Goal: Transaction & Acquisition: Obtain resource

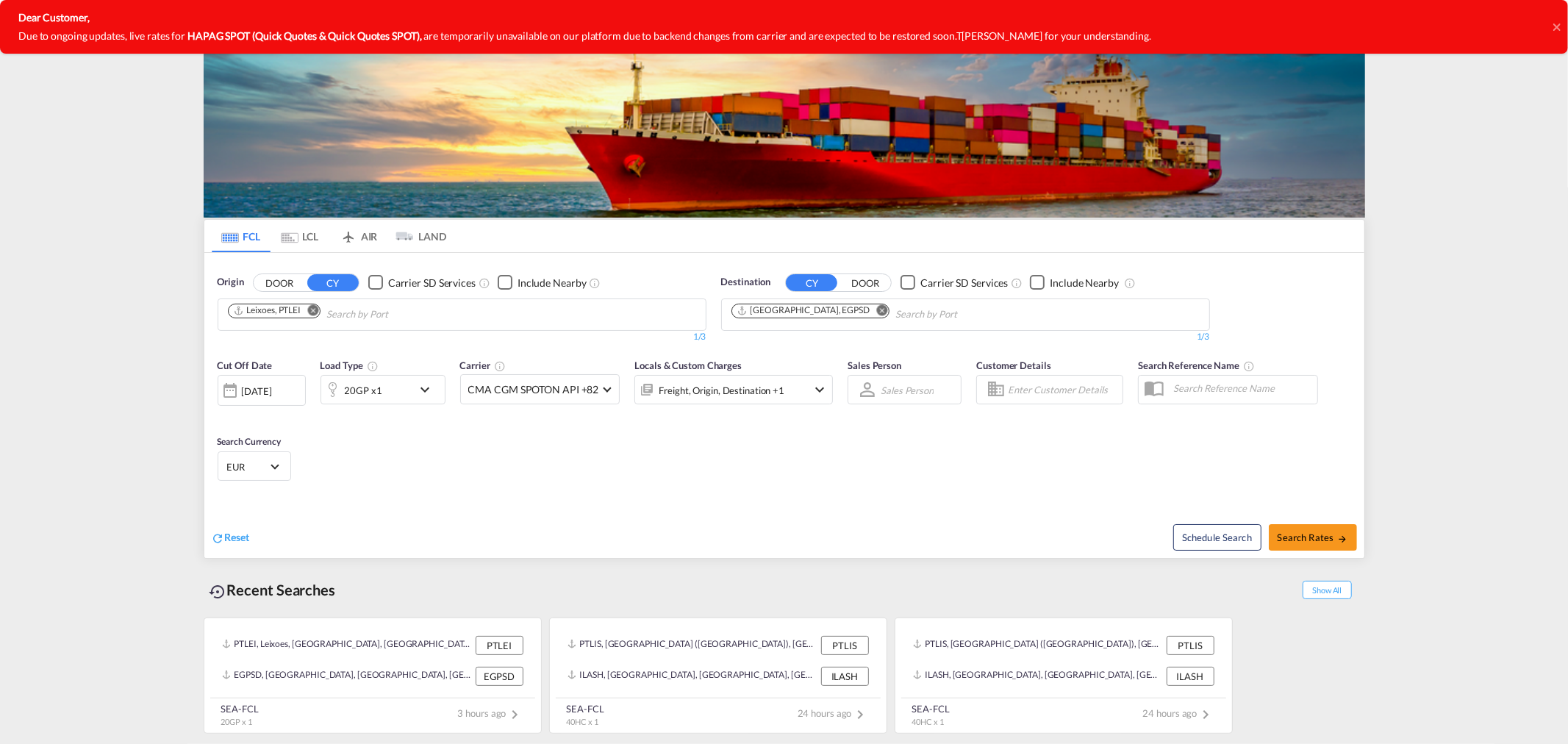
click at [315, 311] on md-icon "Remove" at bounding box center [313, 310] width 11 height 11
click at [336, 306] on body "Analytics Reports Dashboard Rate Search Enquiries Quotes Bookings" at bounding box center [784, 372] width 1568 height 744
drag, startPoint x: 266, startPoint y: 344, endPoint x: 754, endPoint y: 329, distance: 488.2
click at [268, 346] on div "Leixoes Portugal PTLEI" at bounding box center [342, 346] width 279 height 40
click at [876, 310] on md-icon "Remove" at bounding box center [881, 310] width 11 height 11
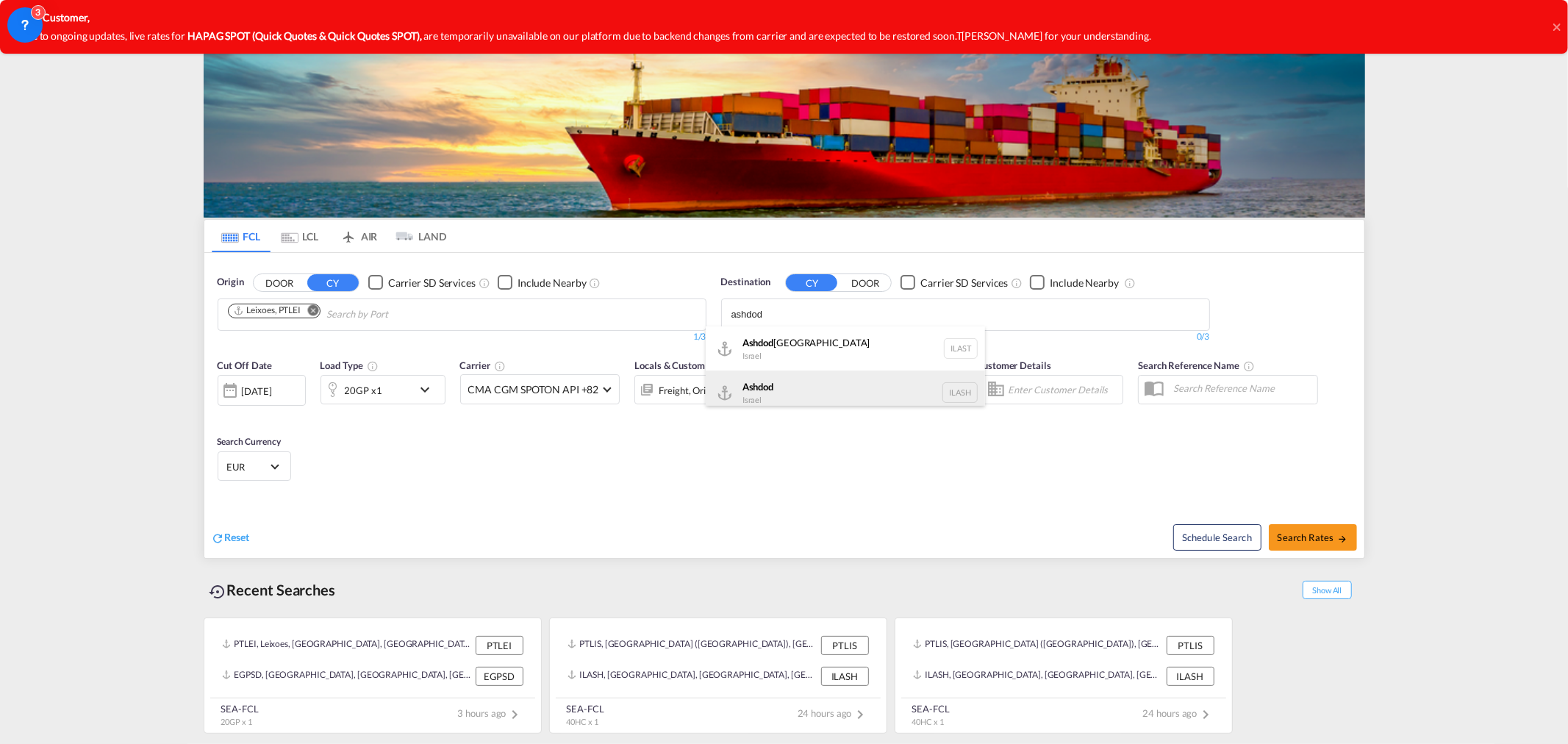
type input "ashdod"
click at [776, 388] on div "Ashdod [GEOGRAPHIC_DATA] [GEOGRAPHIC_DATA]" at bounding box center [845, 393] width 279 height 44
click at [405, 397] on div "20GP x1" at bounding box center [366, 390] width 91 height 30
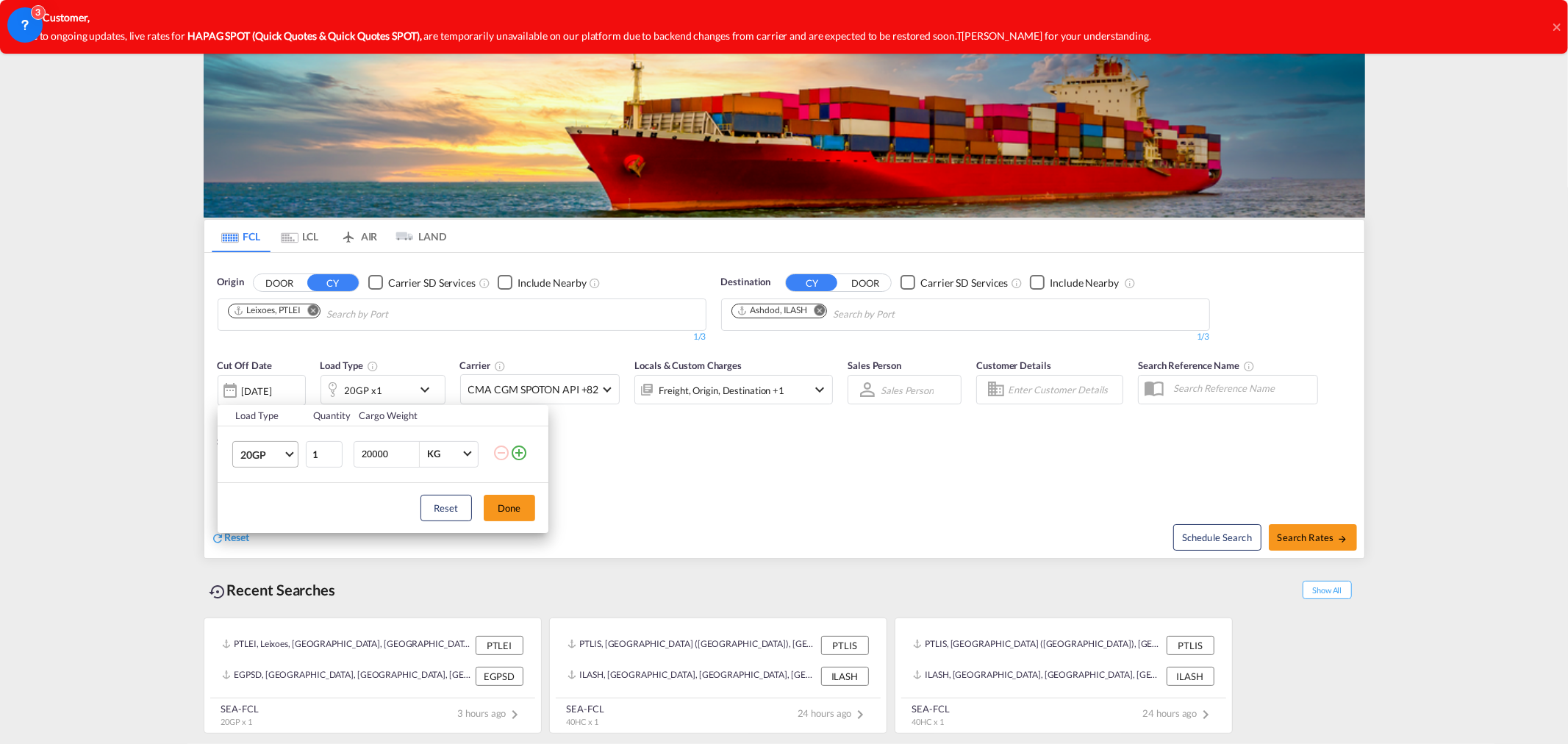
click at [290, 457] on md-select-value "20GP" at bounding box center [268, 454] width 59 height 25
click at [275, 520] on md-option "40HC" at bounding box center [278, 525] width 100 height 36
click at [516, 503] on button "Done" at bounding box center [509, 508] width 51 height 27
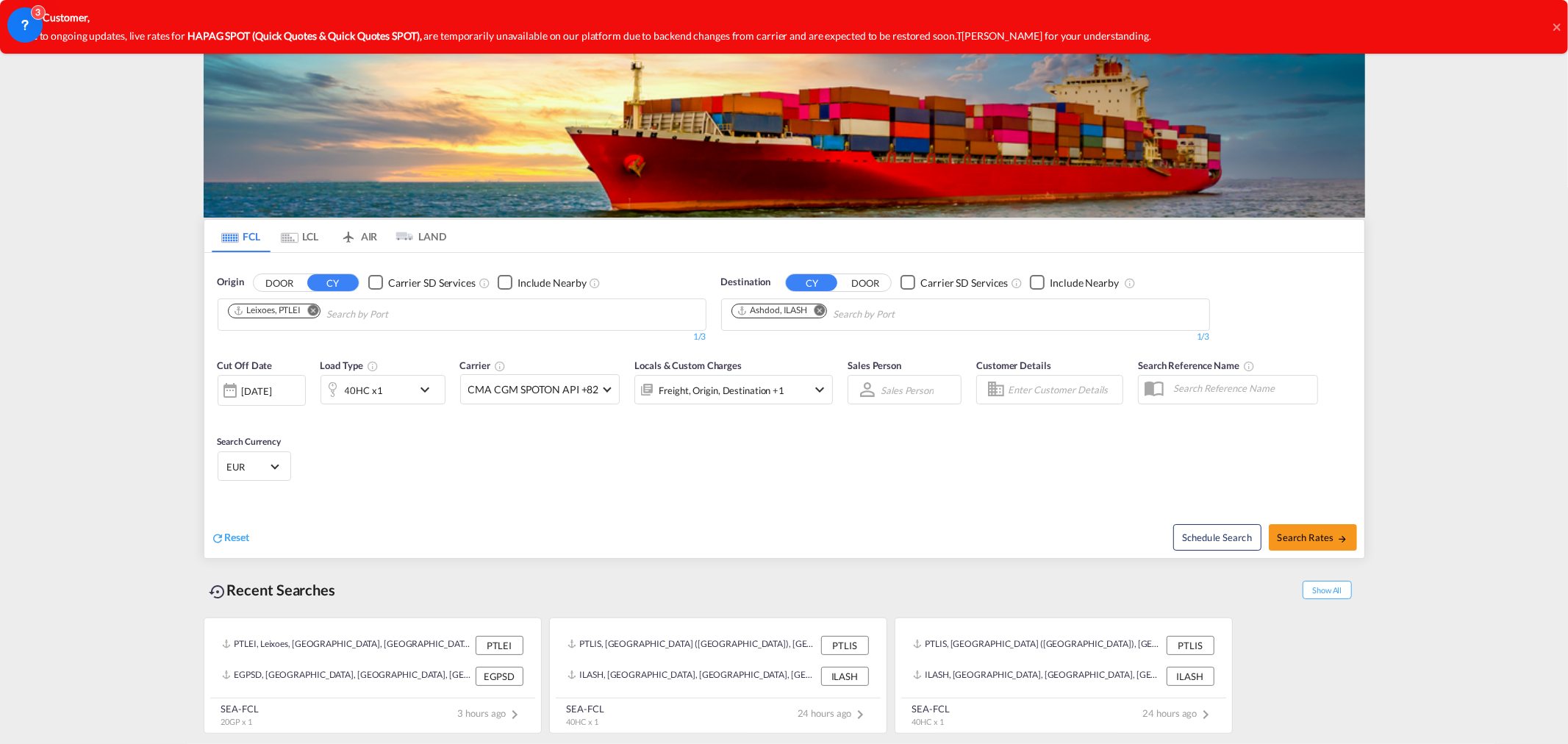
click at [317, 315] on md-icon "Remove" at bounding box center [313, 310] width 11 height 11
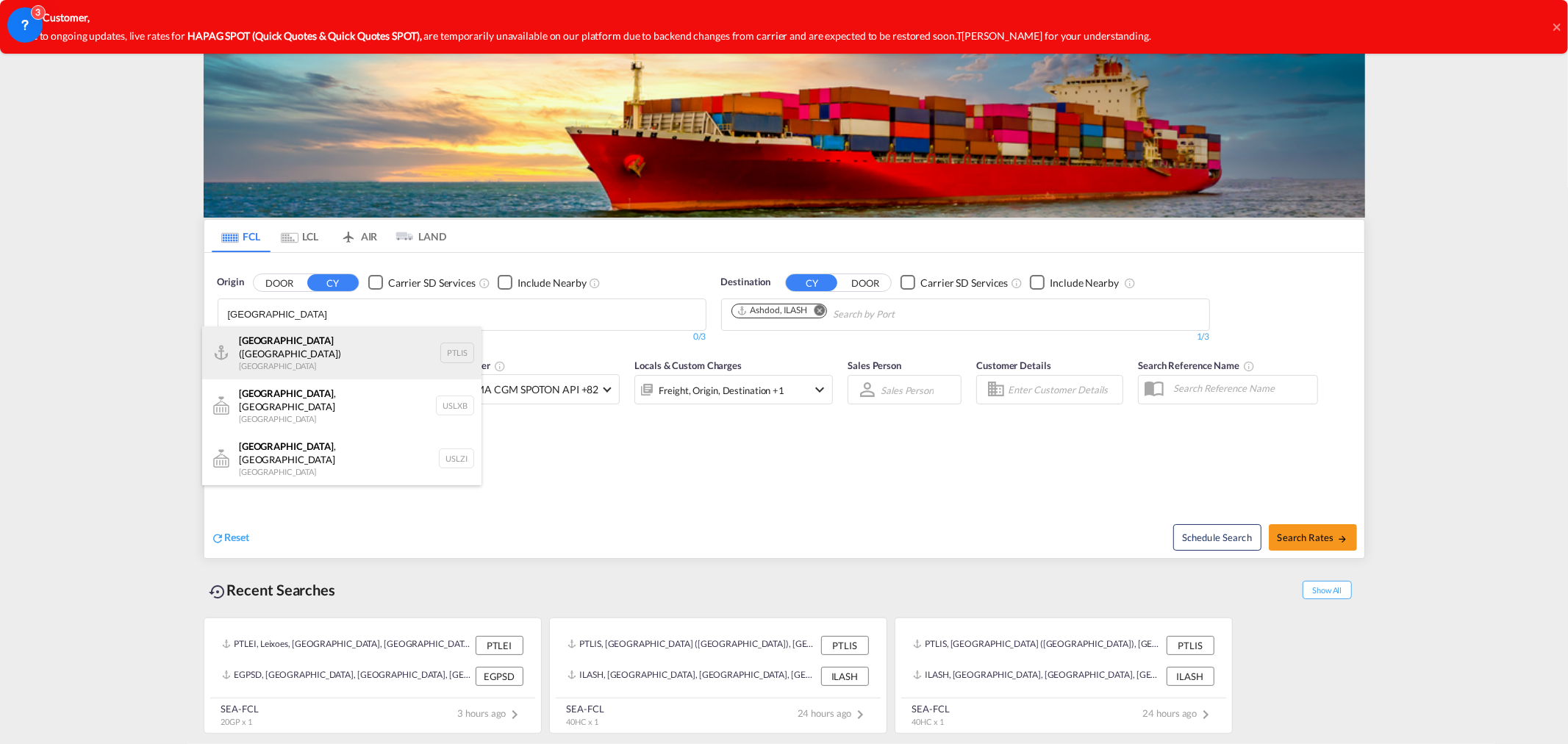
type input "[GEOGRAPHIC_DATA]"
click at [317, 346] on div "[GEOGRAPHIC_DATA] ([GEOGRAPHIC_DATA]) [GEOGRAPHIC_DATA] PTLIS" at bounding box center [342, 352] width 279 height 53
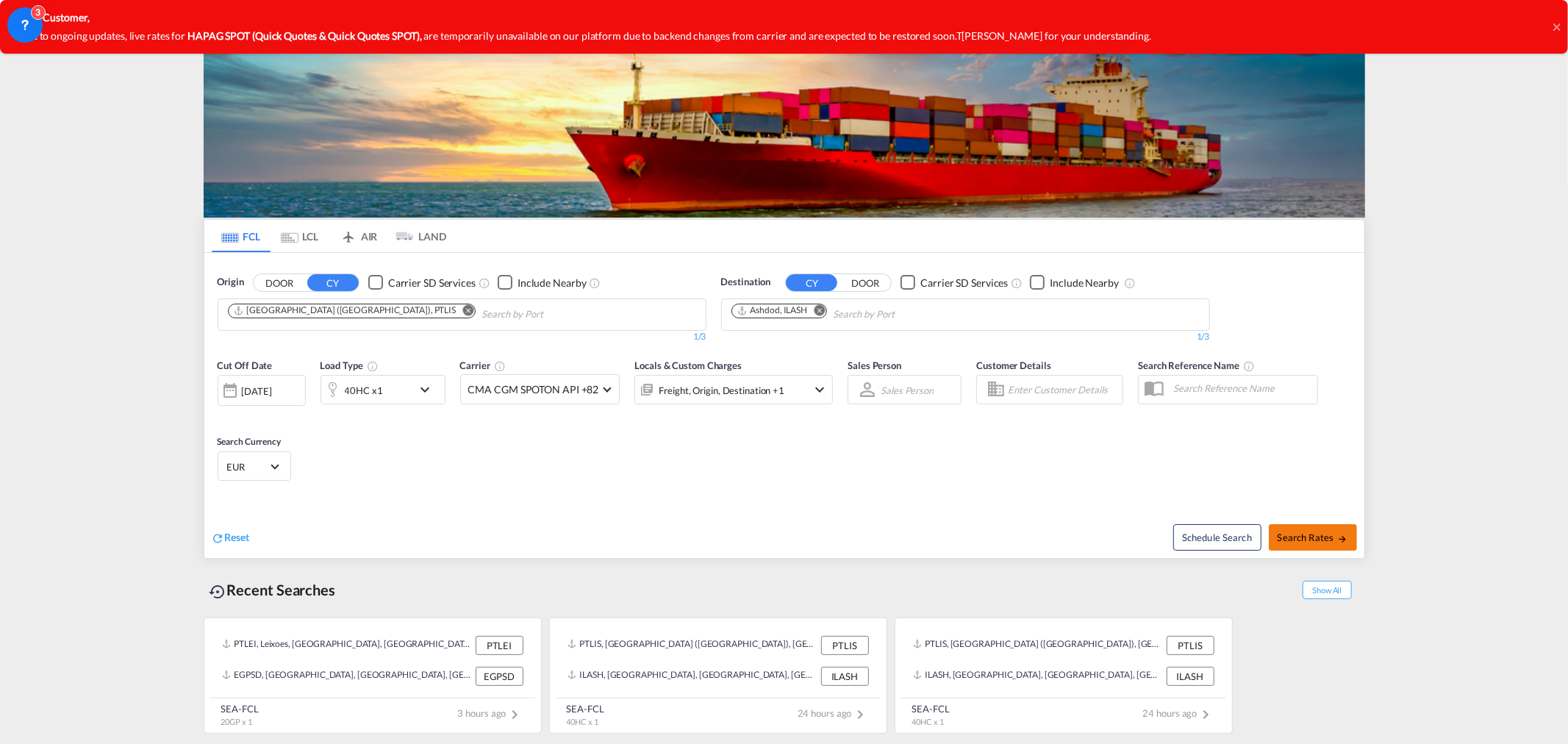
click at [1311, 544] on button "Search Rates" at bounding box center [1312, 537] width 88 height 27
type input "PTLIS to ILASH / [DATE]"
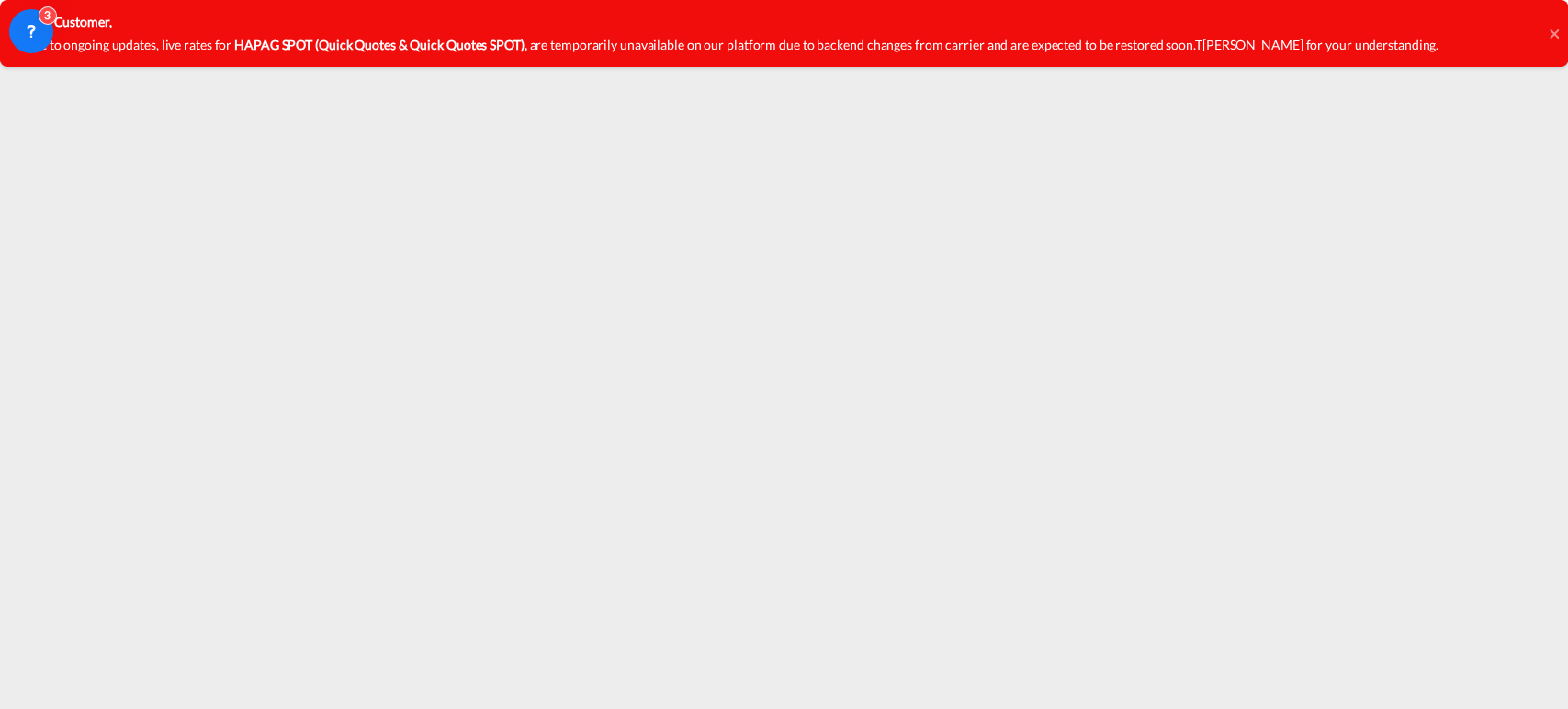
click at [1548, 27] on div "Dear Customer, Due to ongoing updates, live rates for HAPAG SPOT (Quick Quotes …" at bounding box center [784, 33] width 1568 height 67
click at [1552, 34] on icon at bounding box center [1553, 33] width 9 height 9
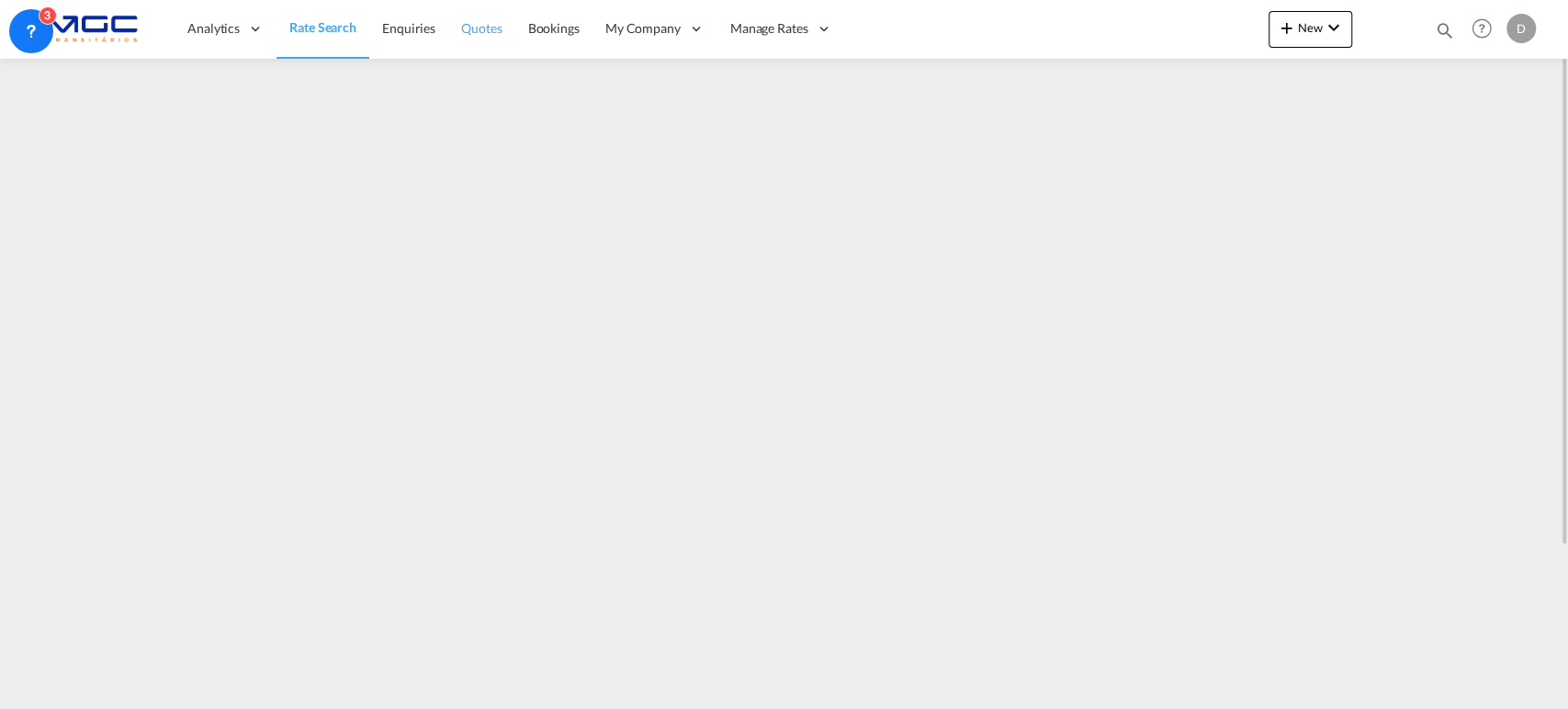
click at [485, 31] on span "Quotes" at bounding box center [482, 28] width 41 height 16
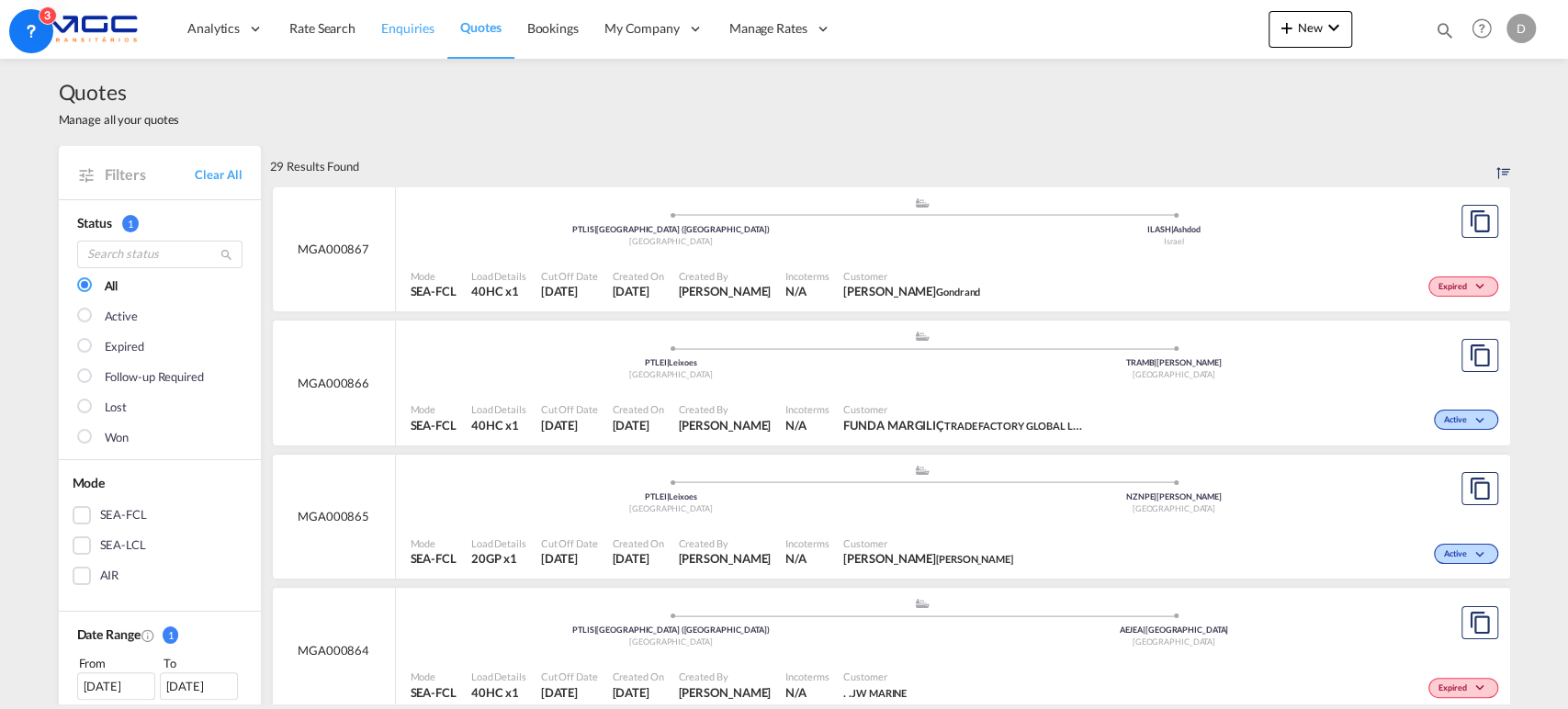
click at [413, 25] on span "Enquiries" at bounding box center [408, 28] width 54 height 16
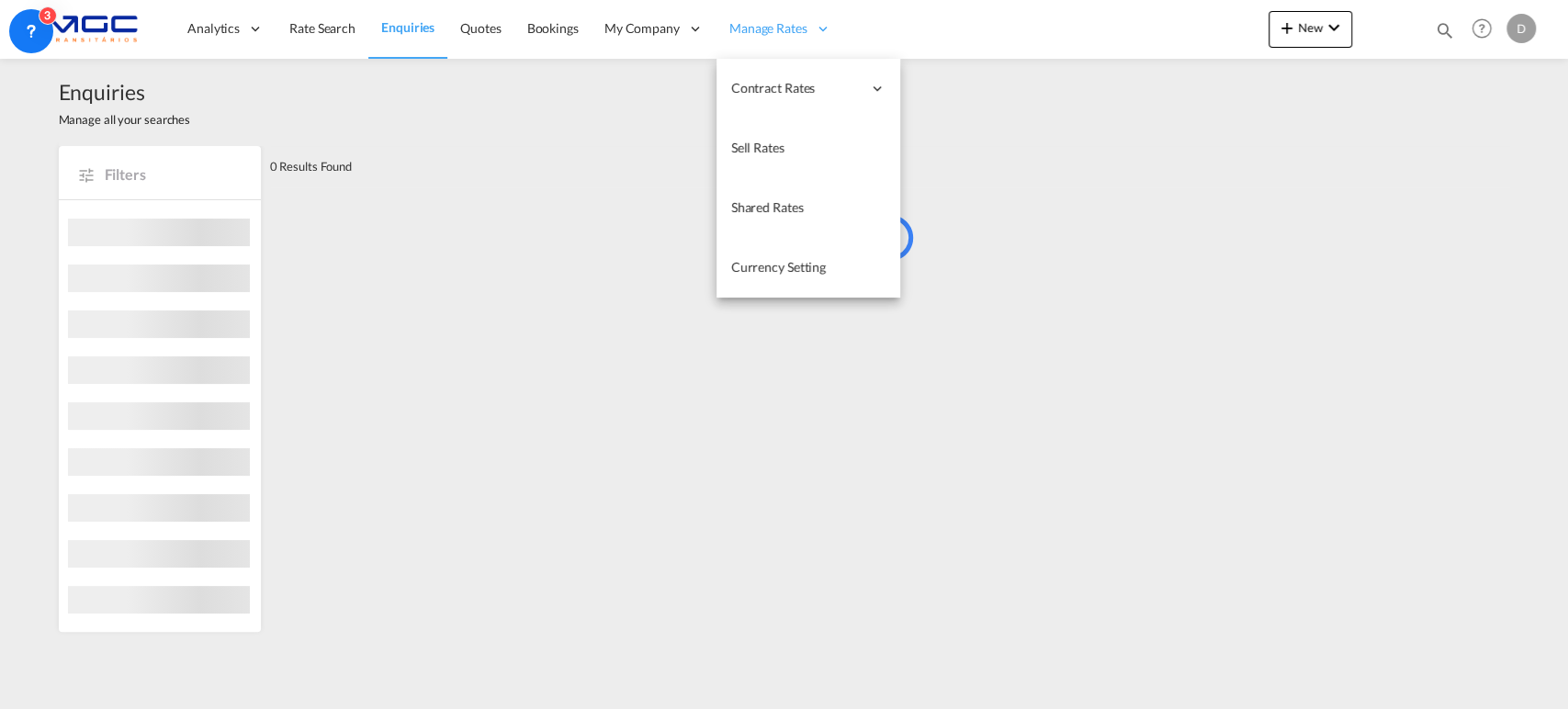
click at [745, 28] on span "Manage Rates" at bounding box center [769, 29] width 78 height 19
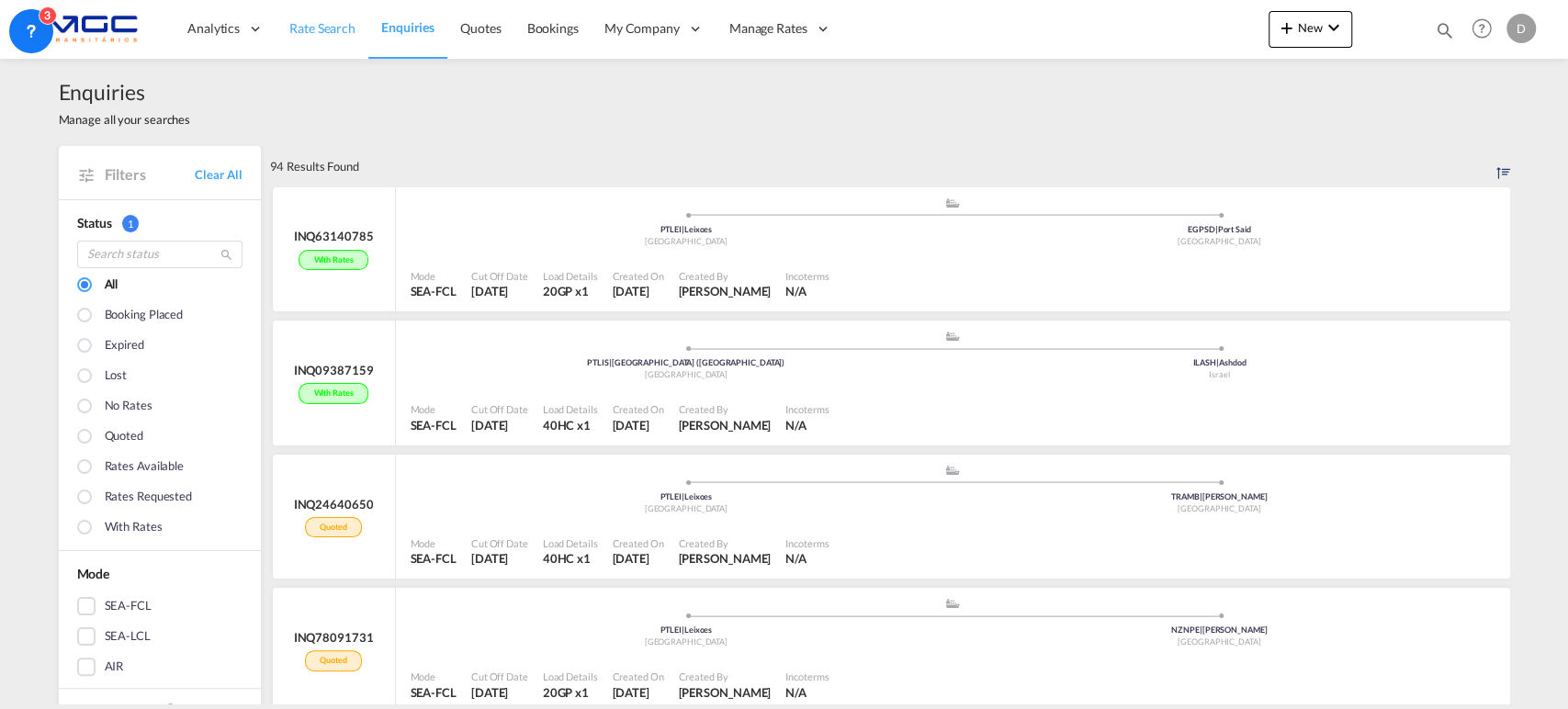
drag, startPoint x: 338, startPoint y: 22, endPoint x: 313, endPoint y: 6, distance: 29.7
click at [338, 22] on span "Rate Search" at bounding box center [321, 28] width 66 height 16
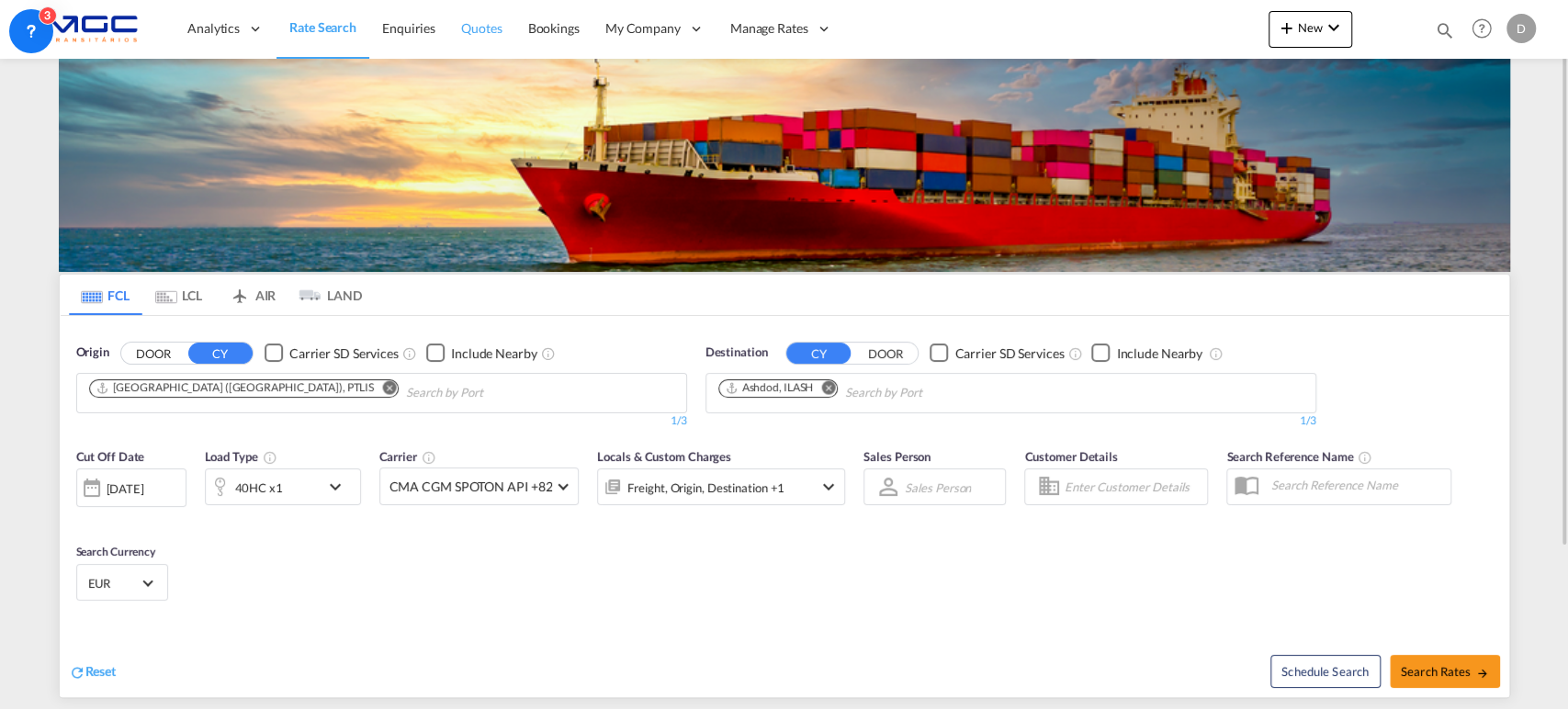
click at [472, 32] on span "Quotes" at bounding box center [482, 28] width 41 height 16
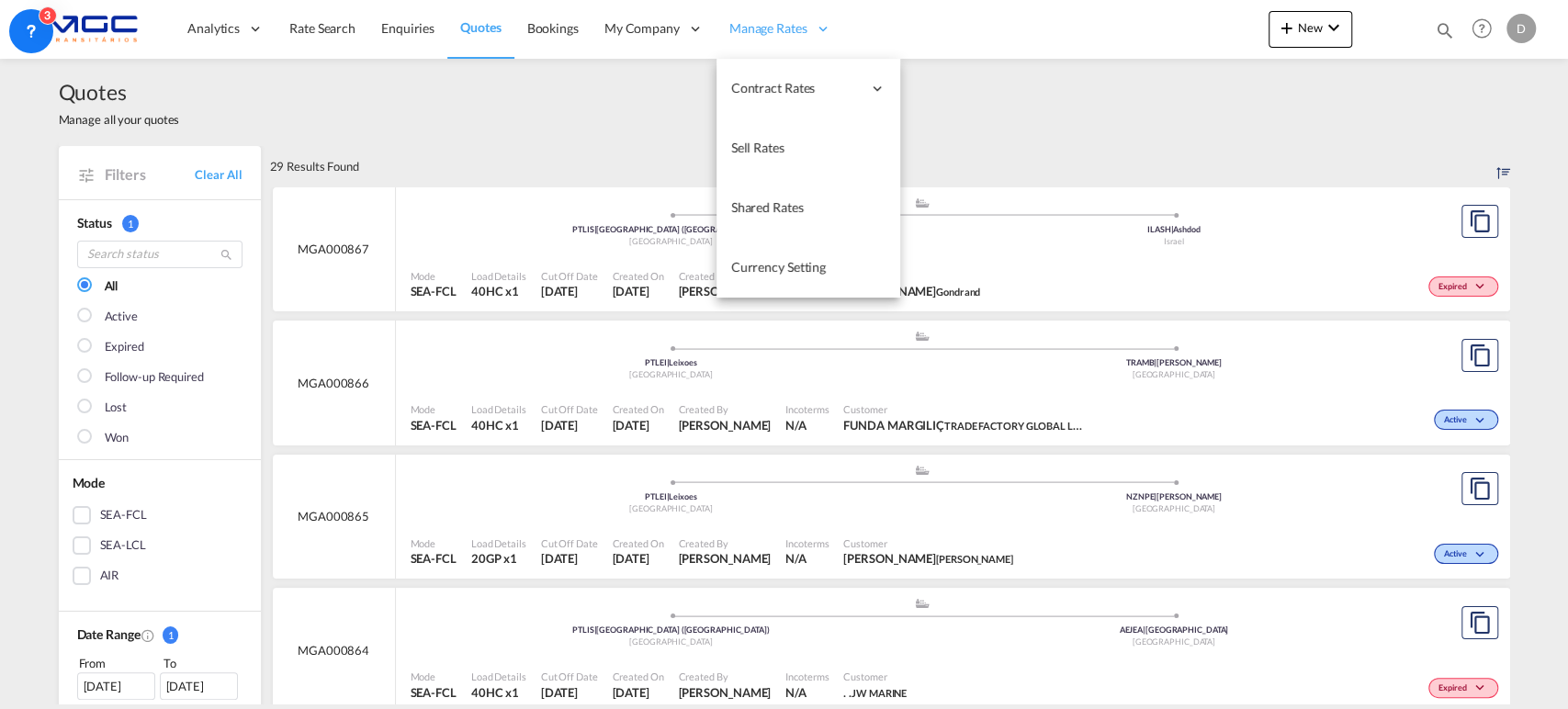
click at [743, 28] on span "Manage Rates" at bounding box center [769, 29] width 78 height 19
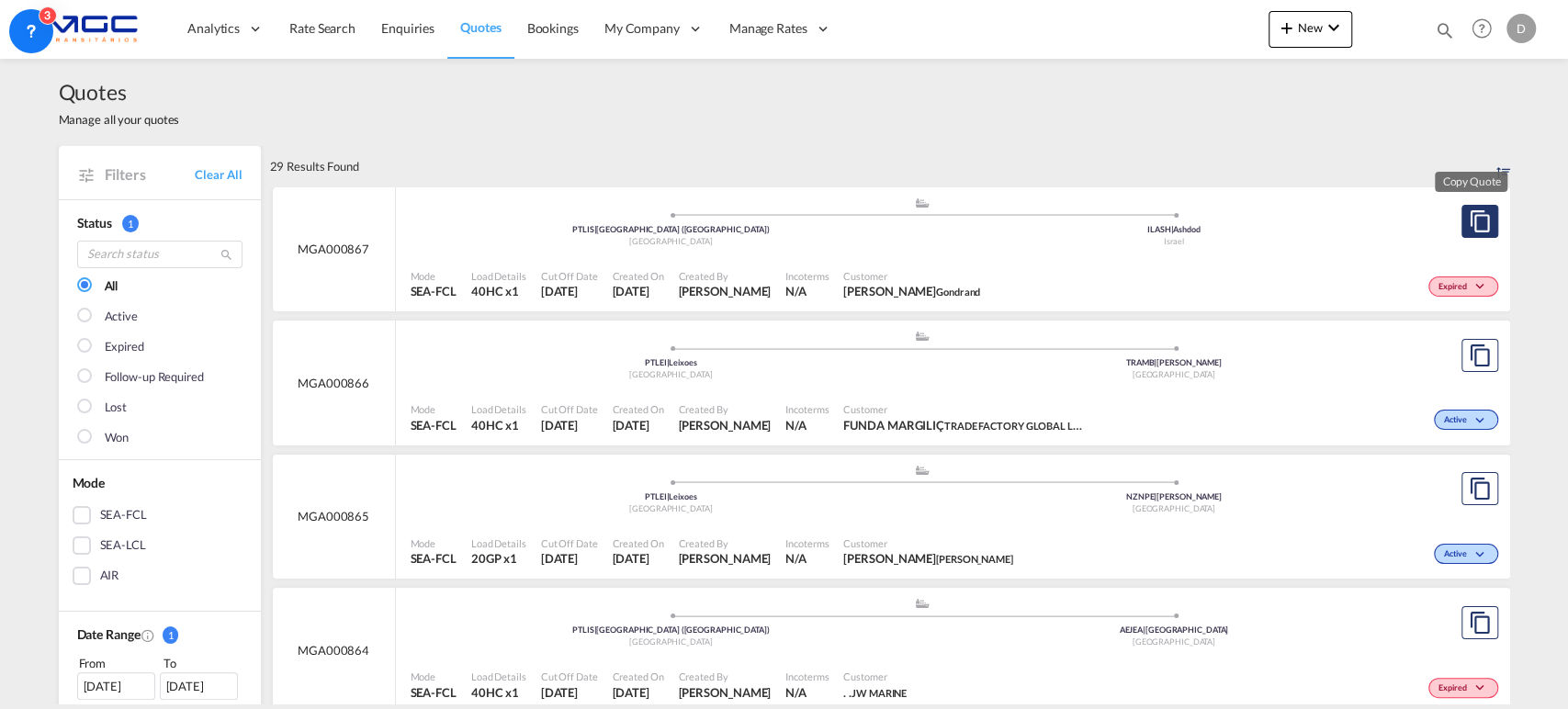
click at [1471, 223] on md-icon "assets/icons/custom/copyQuote.svg" at bounding box center [1480, 221] width 22 height 22
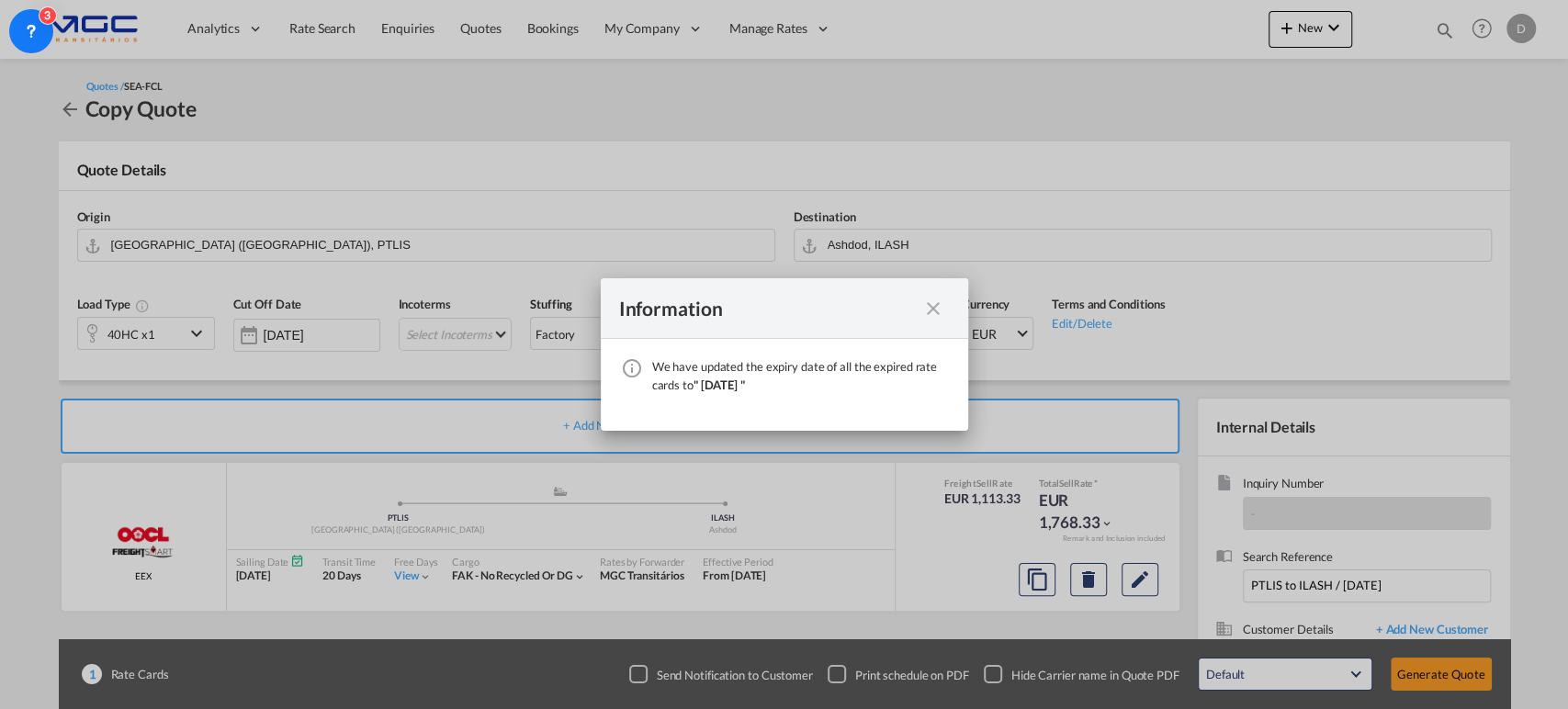
click at [929, 299] on md-icon "icon-close fg-AAA8AD cursor" at bounding box center [934, 308] width 22 height 22
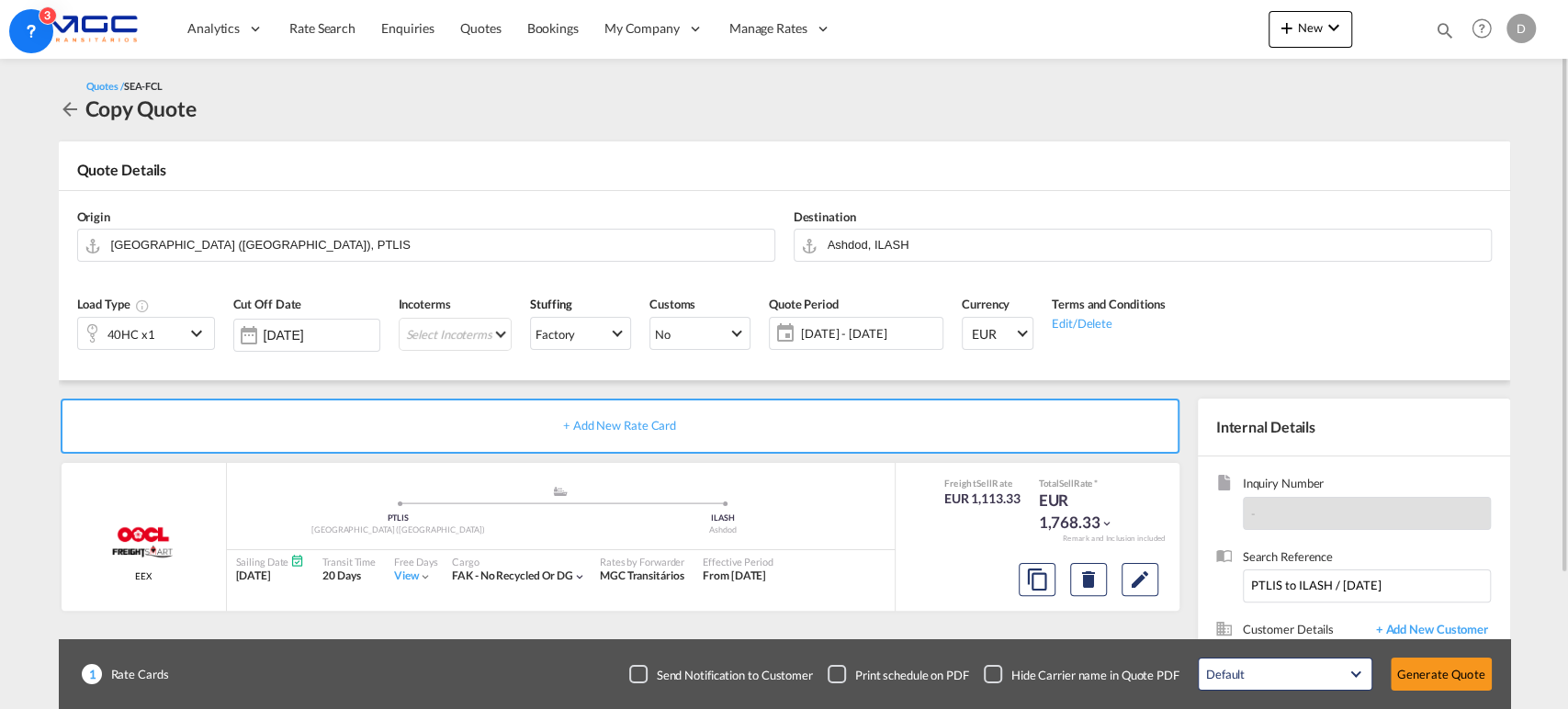
scroll to position [167, 0]
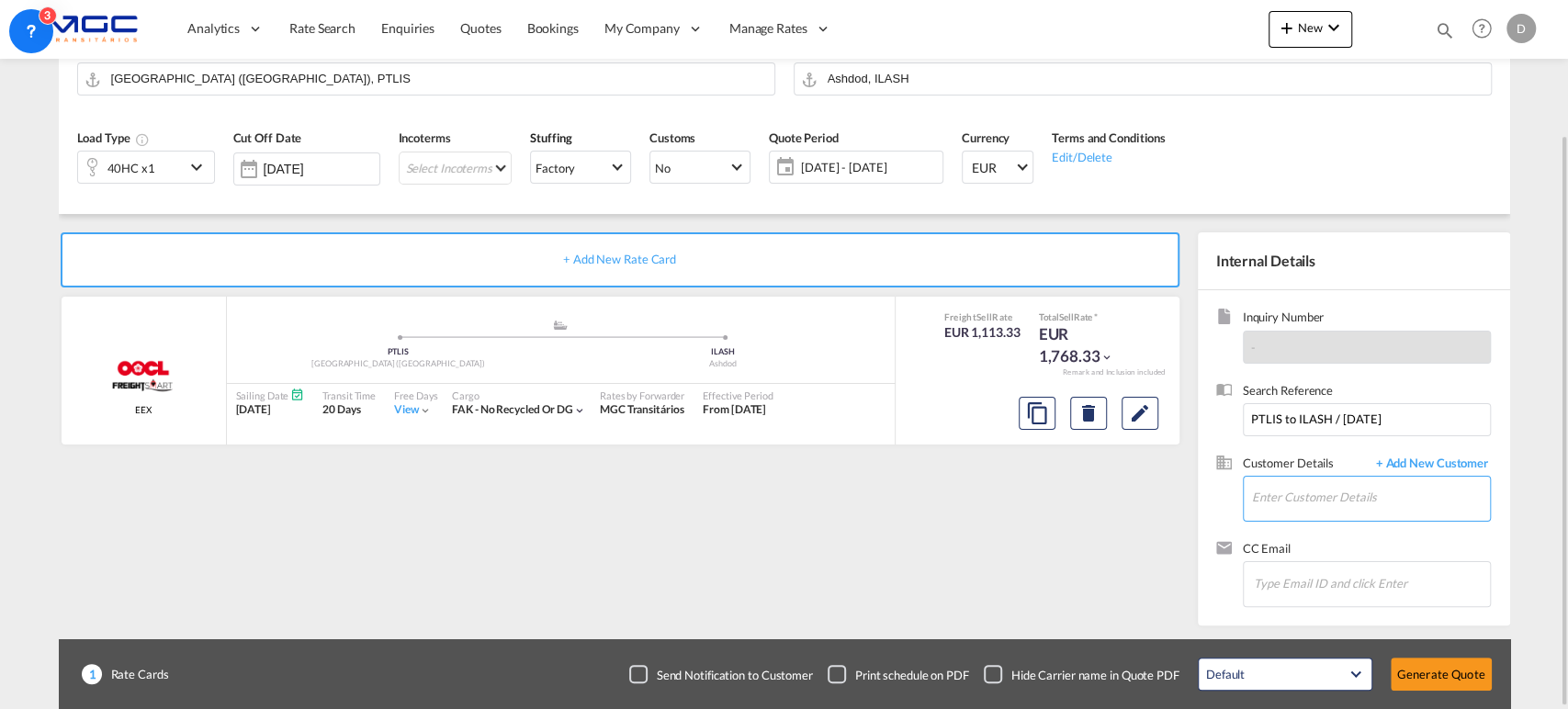
click at [1321, 496] on input "Enter Customer Details" at bounding box center [1371, 497] width 238 height 42
click at [1435, 448] on div "Search Reference PTLIS to ILASH / [DATE]" at bounding box center [1354, 418] width 276 height 72
click at [1438, 455] on span "+ Add New Customer" at bounding box center [1429, 465] width 124 height 21
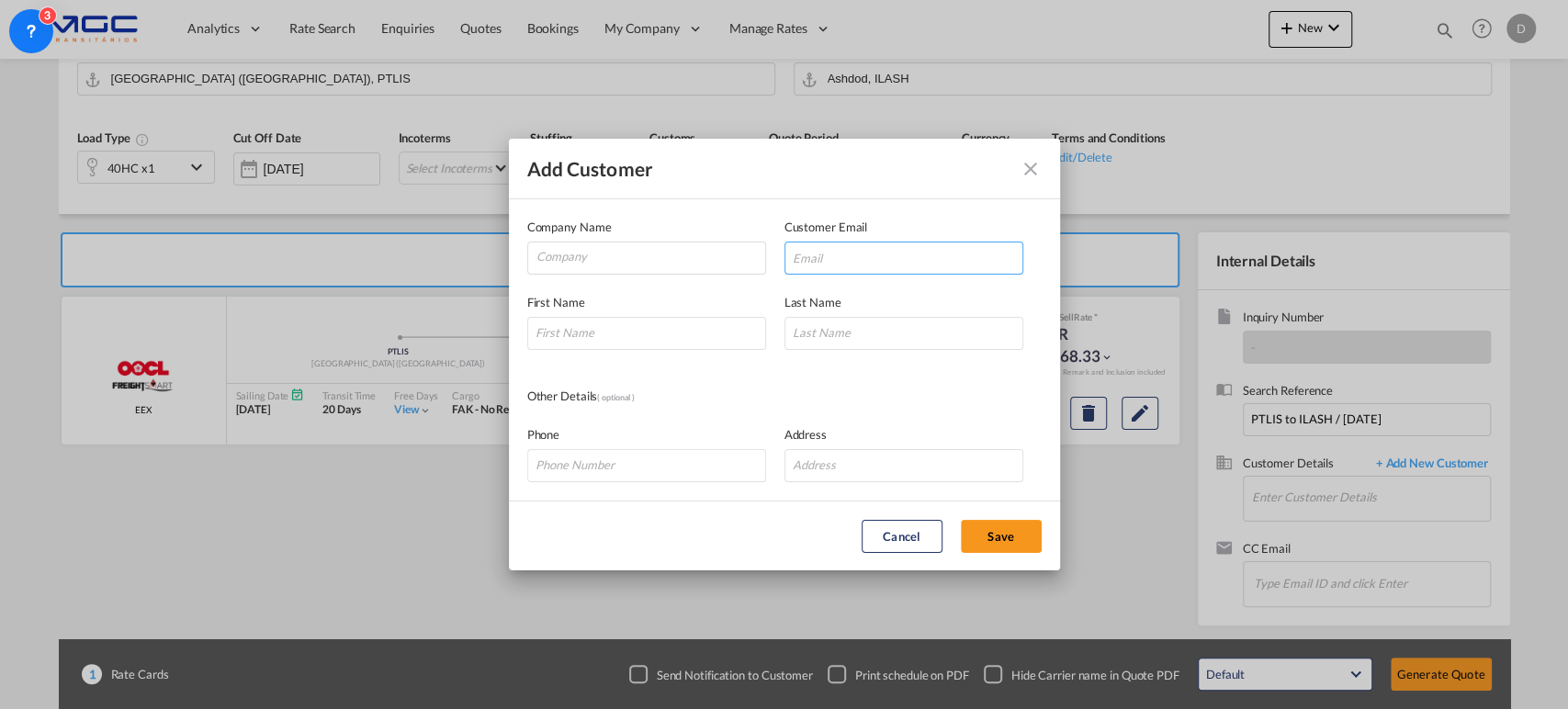
click at [846, 262] on input "Add Customer Company ..." at bounding box center [904, 258] width 239 height 33
paste input "[EMAIL_ADDRESS][PERSON_NAME][DOMAIN_NAME]"
type input "[EMAIL_ADDRESS][PERSON_NAME][DOMAIN_NAME]"
click at [617, 261] on input "Company" at bounding box center [650, 256] width 229 height 28
type input "."
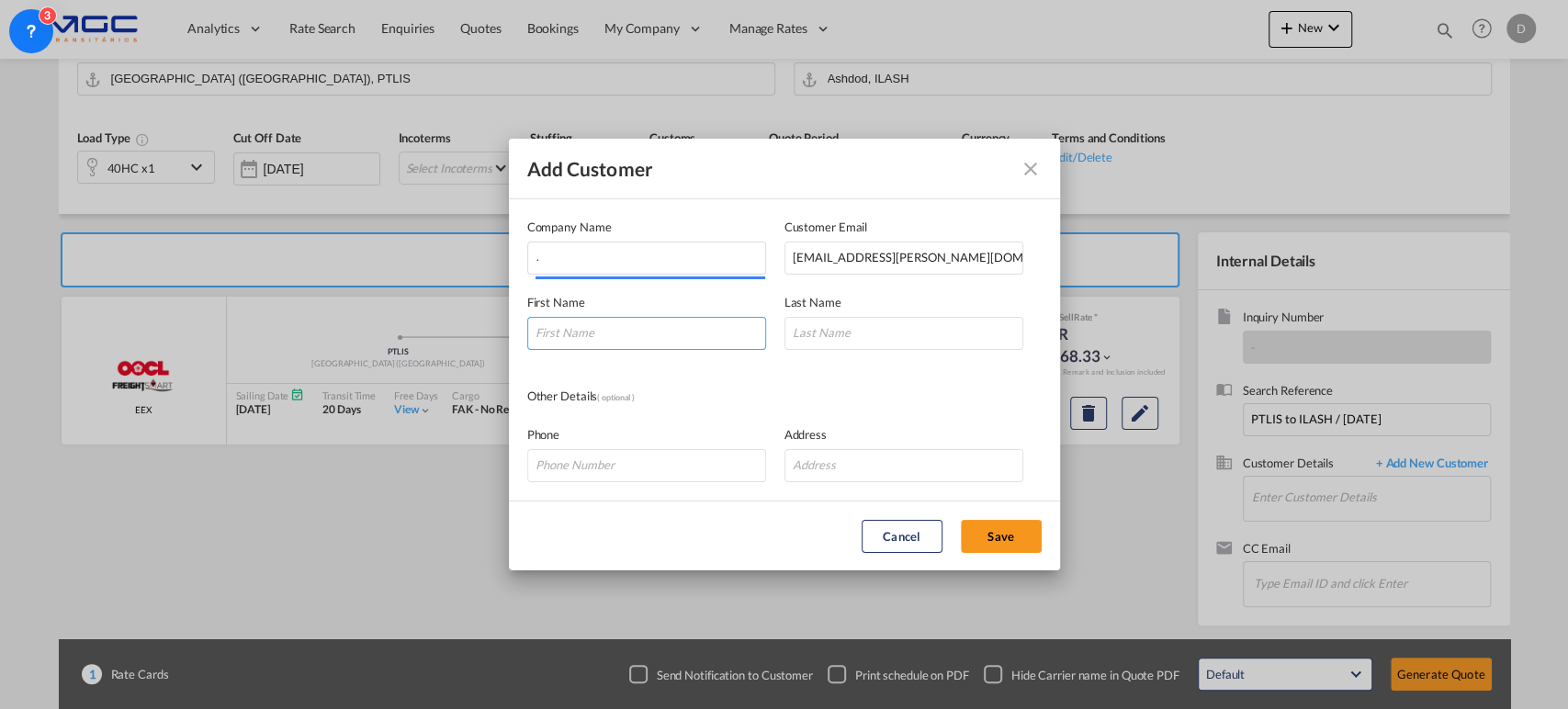
click at [608, 337] on input "Add Customer Company ..." at bounding box center [646, 333] width 239 height 33
type input "."
click at [825, 329] on input "Add Customer Company ..." at bounding box center [904, 333] width 239 height 33
type input "."
click at [1002, 526] on button "Save" at bounding box center [1001, 536] width 81 height 33
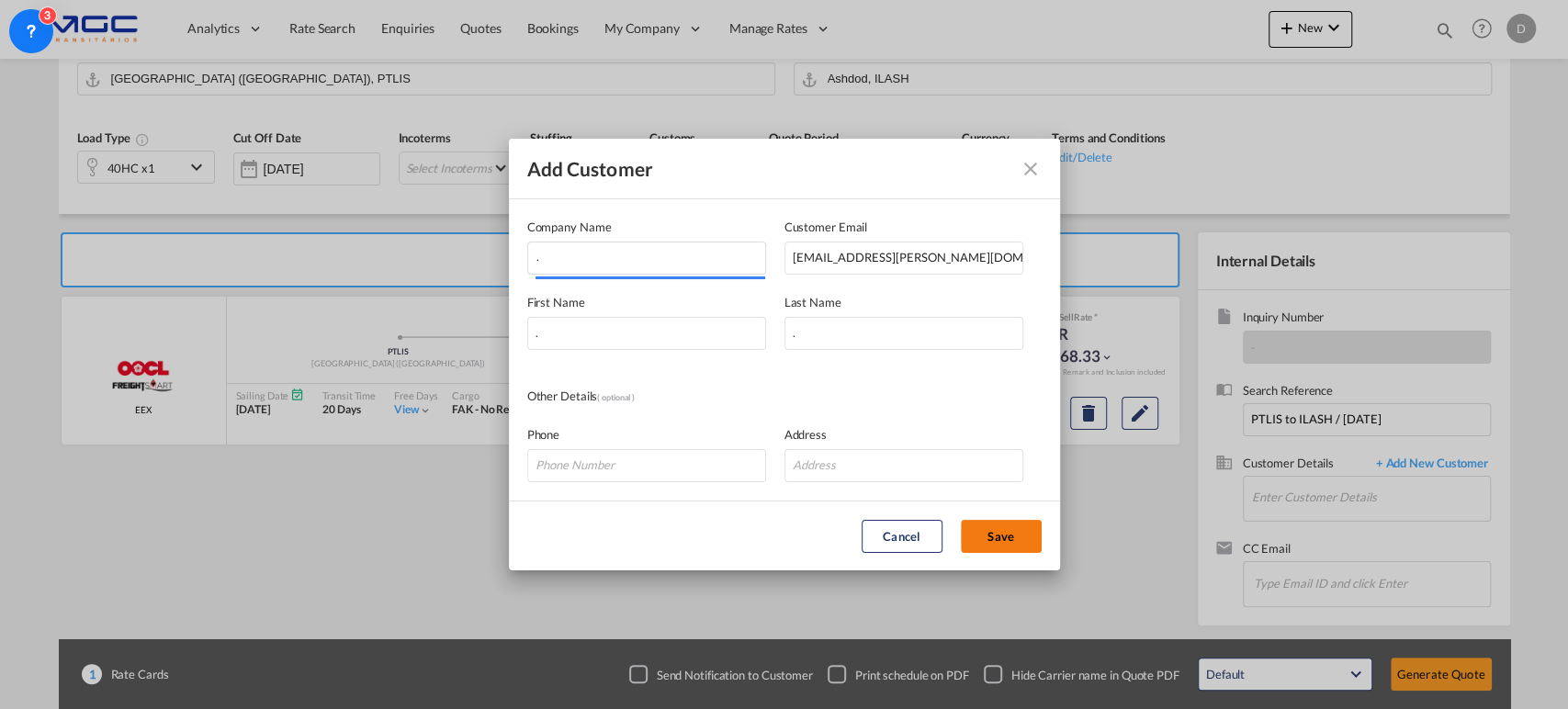
type input "., . ., [EMAIL_ADDRESS][PERSON_NAME][DOMAIN_NAME]"
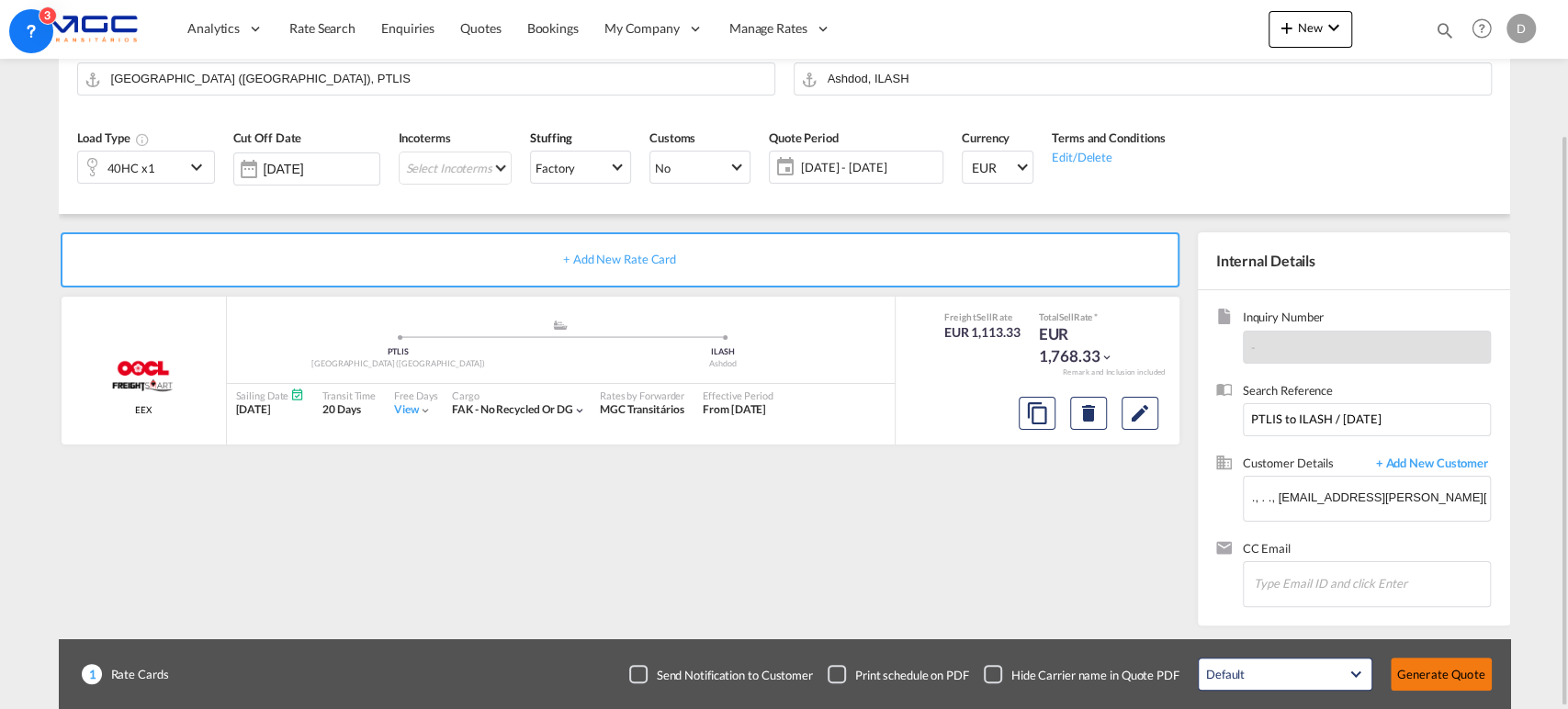
click at [1411, 671] on button "Generate Quote" at bounding box center [1441, 674] width 101 height 33
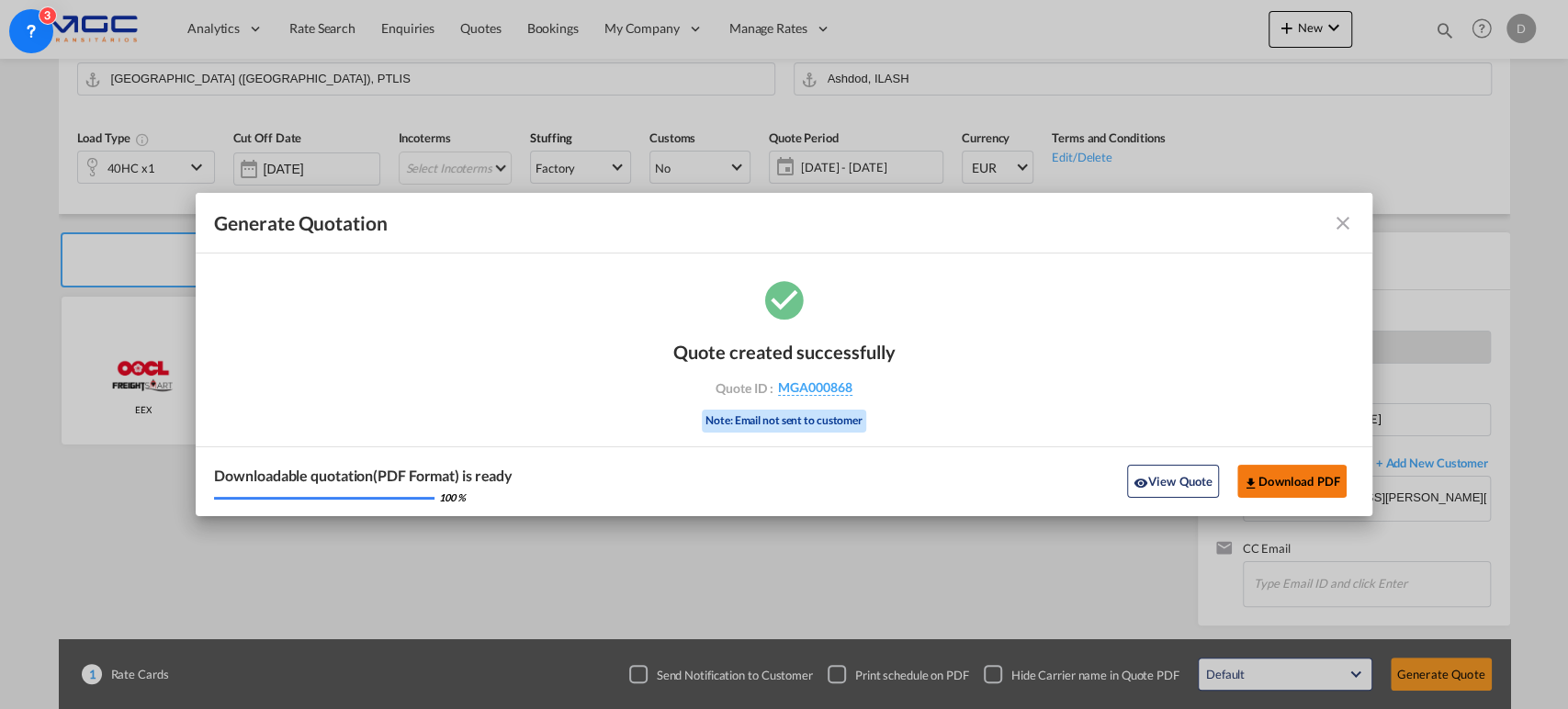
click at [1297, 475] on button "Download PDF" at bounding box center [1292, 481] width 109 height 33
